Goal: Task Accomplishment & Management: Manage account settings

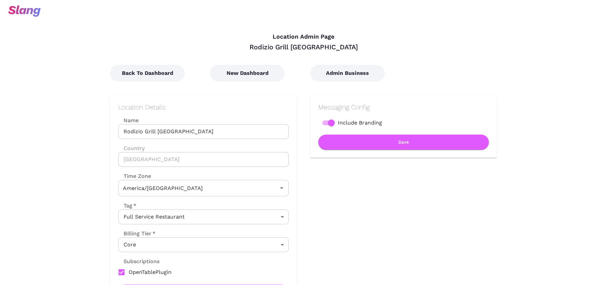
type input "Mountain Time"
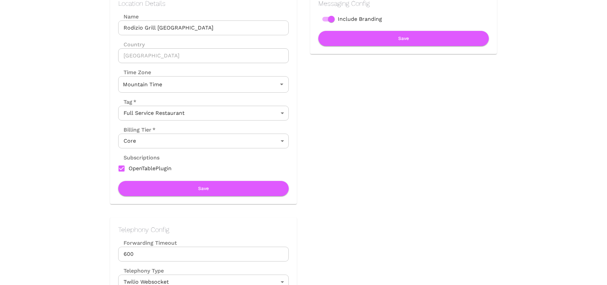
click at [222, 141] on body "Location Admin Page Rodizio Grill [GEOGRAPHIC_DATA] Downtown Back To Dashboard …" at bounding box center [303, 38] width 607 height 285
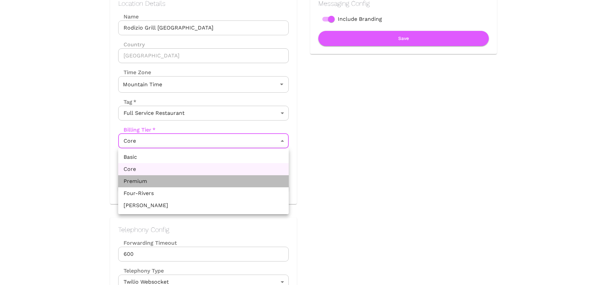
click at [219, 186] on li "Premium" at bounding box center [203, 181] width 171 height 12
type input "Premium"
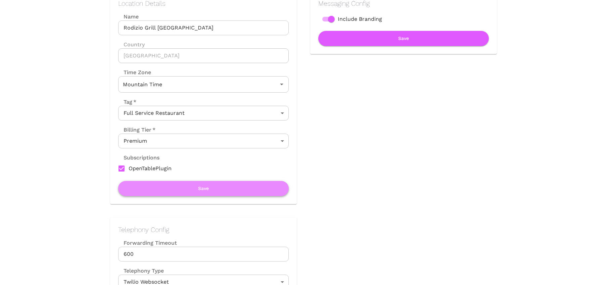
click at [220, 192] on button "Save" at bounding box center [203, 188] width 171 height 15
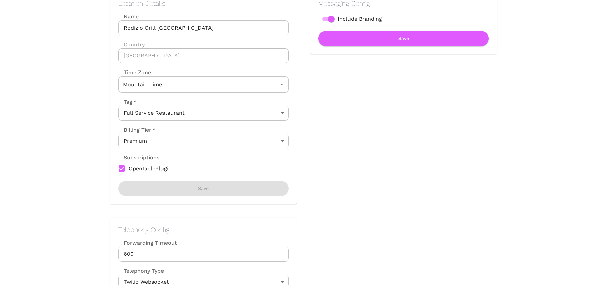
scroll to position [0, 0]
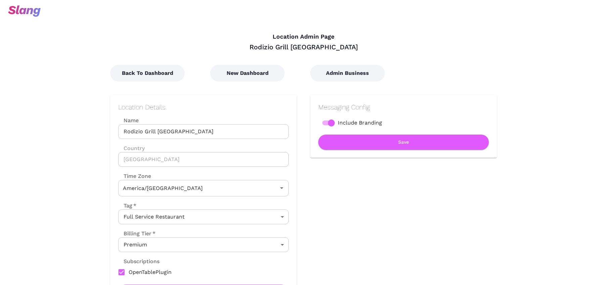
type input "Mountain Time"
click at [223, 246] on body "Location Admin Page Rodizio Grill Denver Tech Center Back To Dashboard New Dash…" at bounding box center [303, 142] width 607 height 285
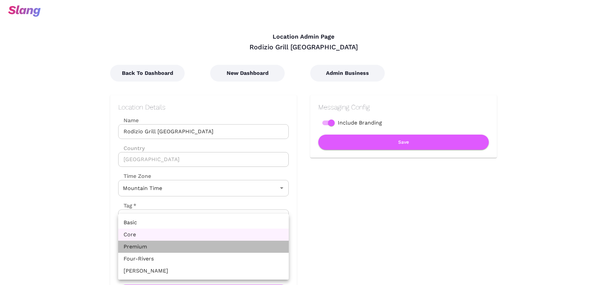
click at [188, 246] on li "Premium" at bounding box center [203, 247] width 171 height 12
type input "Premium"
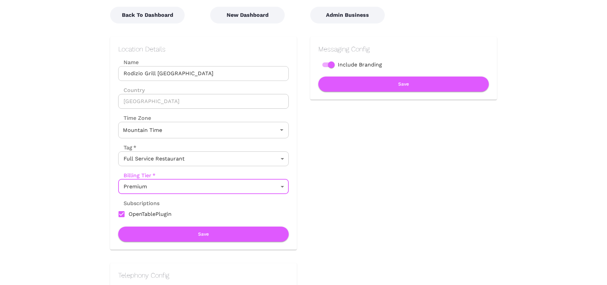
scroll to position [86, 0]
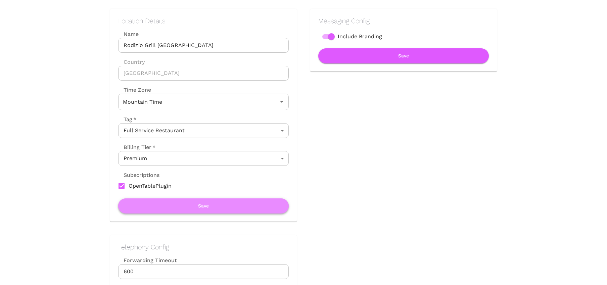
click at [194, 206] on button "Save" at bounding box center [203, 206] width 171 height 15
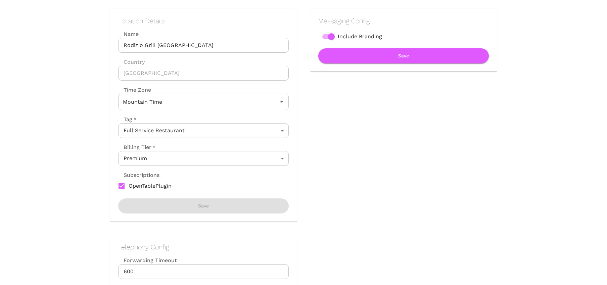
scroll to position [0, 0]
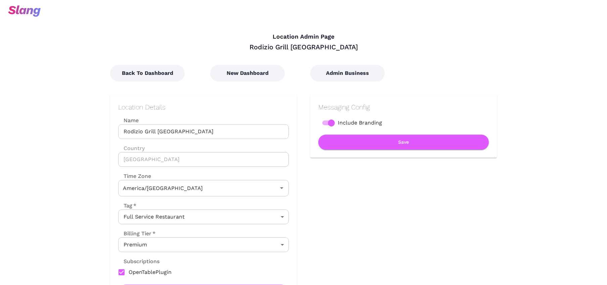
type input "Mountain Time"
type input "Eastern Time"
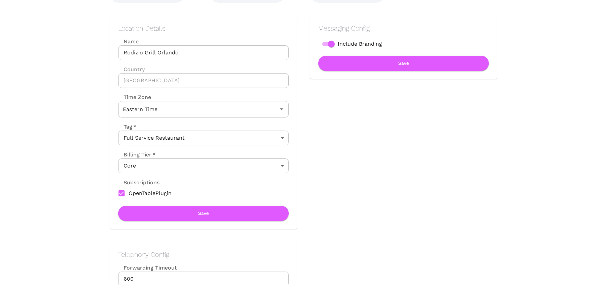
scroll to position [86, 0]
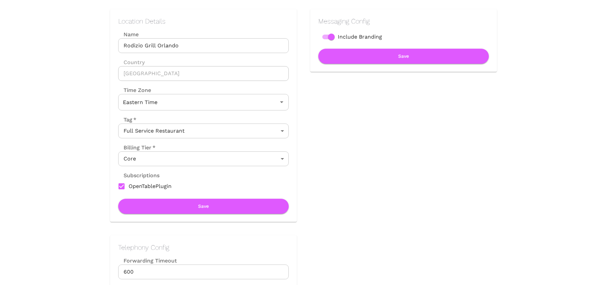
click at [248, 160] on body "Location Admin Page Rodizio Grill Orlando Back To Dashboard New Dashboard Admin…" at bounding box center [303, 56] width 607 height 285
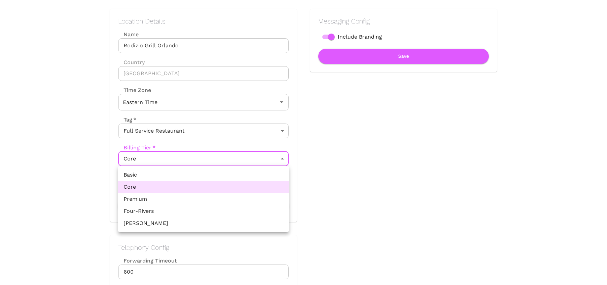
click at [232, 200] on li "Premium" at bounding box center [203, 199] width 171 height 12
type input "Premium"
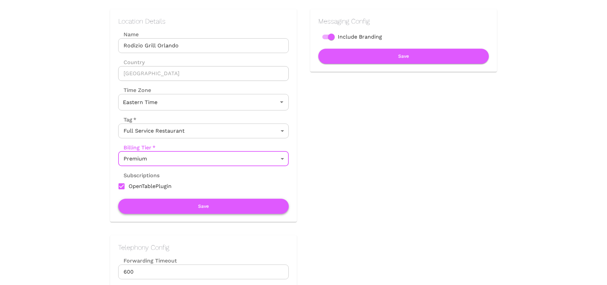
click at [249, 205] on button "Save" at bounding box center [203, 206] width 171 height 15
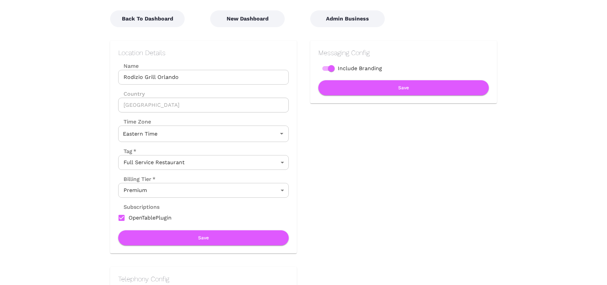
scroll to position [84, 0]
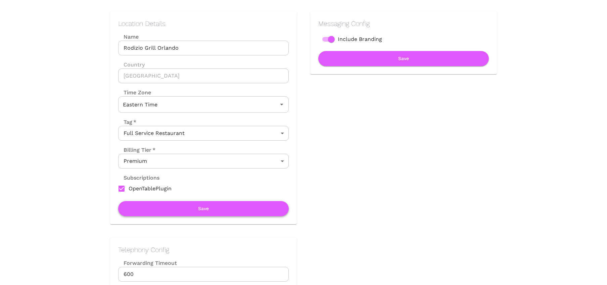
click at [226, 215] on button "Save" at bounding box center [203, 208] width 171 height 15
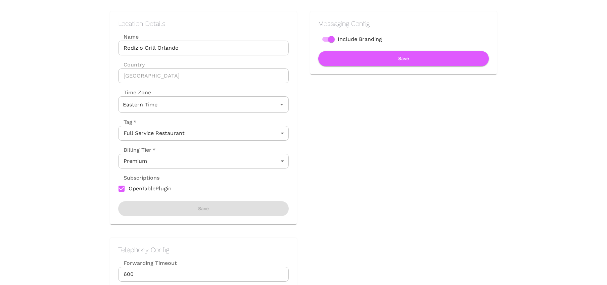
scroll to position [0, 0]
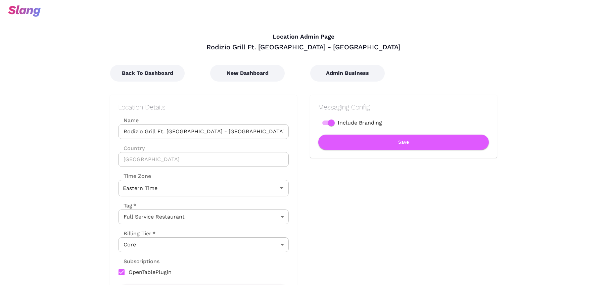
click at [240, 244] on body "Location Admin Page Rodizio Grill Ft. Lauderdale - [GEOGRAPHIC_DATA] Back To Da…" at bounding box center [303, 142] width 607 height 285
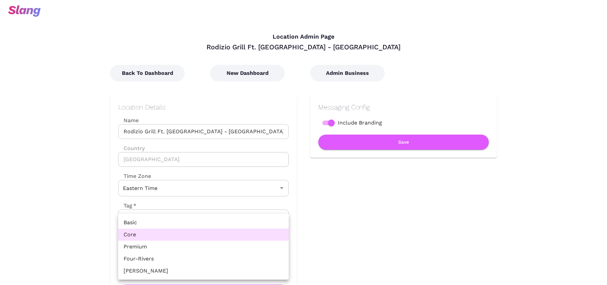
click at [206, 245] on li "Premium" at bounding box center [203, 247] width 171 height 12
type input "Premium"
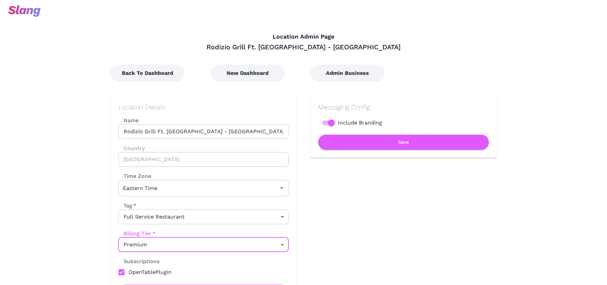
scroll to position [54, 0]
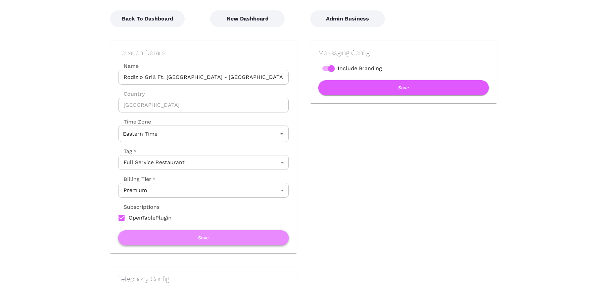
click at [219, 234] on button "Save" at bounding box center [203, 237] width 171 height 15
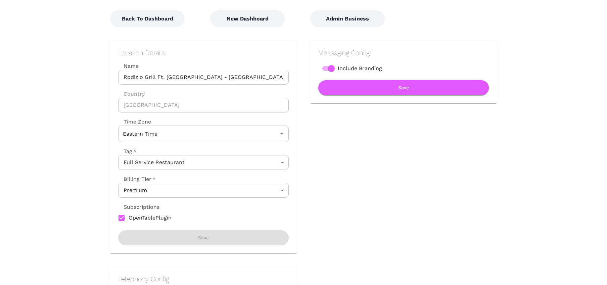
scroll to position [0, 0]
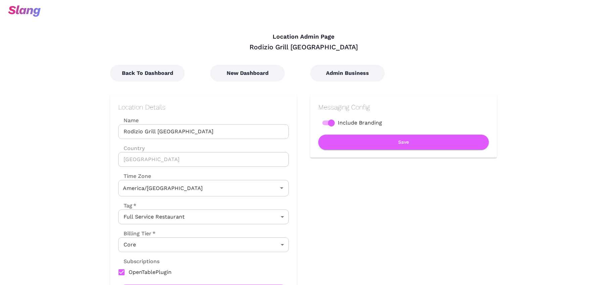
type input "Mountain Time"
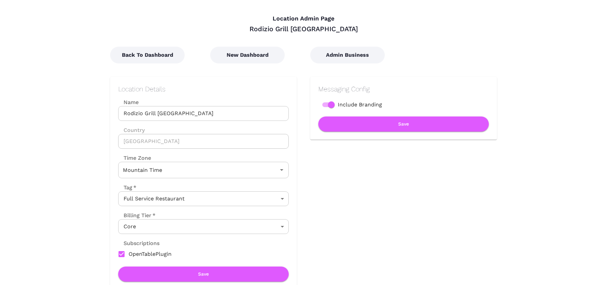
scroll to position [35, 0]
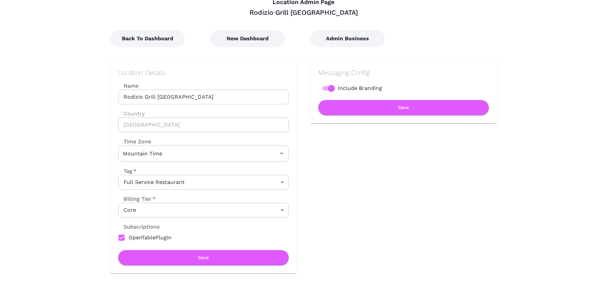
click at [273, 208] on body "Location Admin Page Rodizio Grill [GEOGRAPHIC_DATA] Back To Dashboard New Dashb…" at bounding box center [303, 107] width 607 height 285
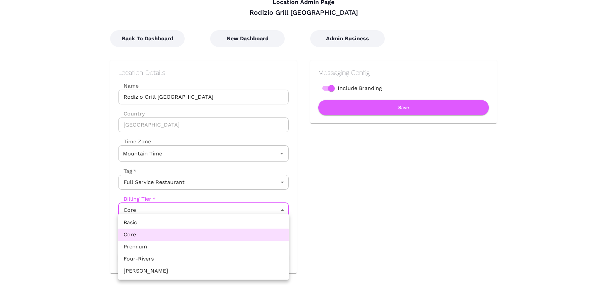
click at [228, 244] on li "Premium" at bounding box center [203, 247] width 171 height 12
type input "Premium"
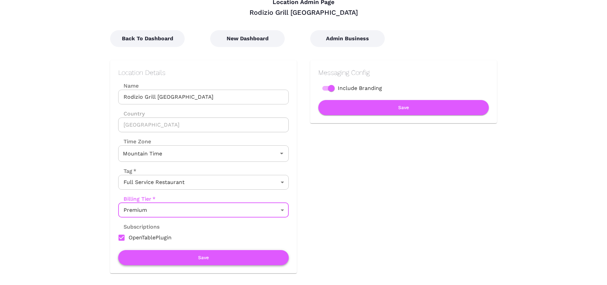
click at [212, 258] on button "Save" at bounding box center [203, 257] width 171 height 15
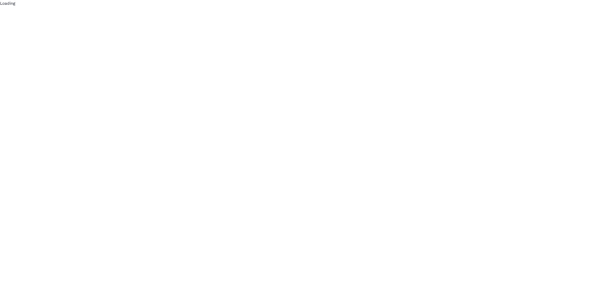
scroll to position [0, 0]
